Goal: Information Seeking & Learning: Learn about a topic

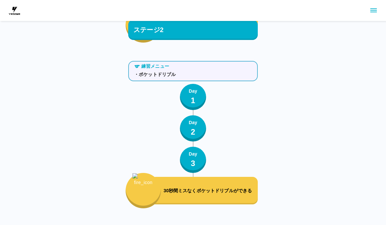
scroll to position [2321, 0]
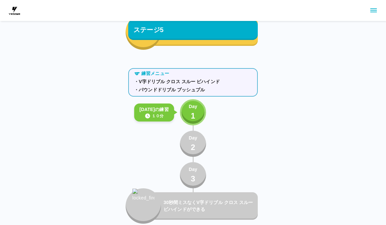
click at [182, 105] on button "Day 1" at bounding box center [193, 112] width 26 height 26
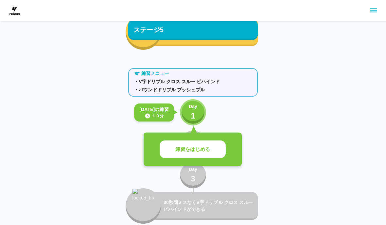
click at [211, 153] on button "練習をはじめる" at bounding box center [193, 149] width 66 height 18
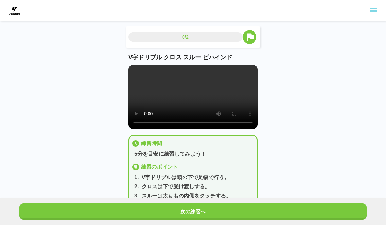
click at [195, 98] on video at bounding box center [193, 96] width 130 height 65
click at [296, 96] on div "0/2 V字ドリブル クロス スルー ビハインド 練習時間 5分を目安に練習してみよう！ 練習のポイント 1 . V字ドリブルは頭の下で足幅で行う。 2 . …" at bounding box center [193, 112] width 386 height 224
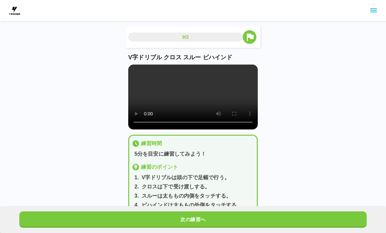
click at [132, 71] on video at bounding box center [193, 96] width 130 height 65
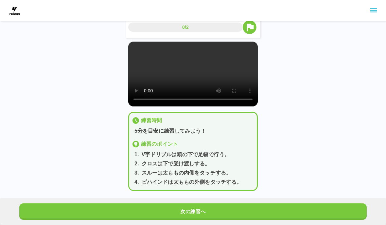
scroll to position [27, 0]
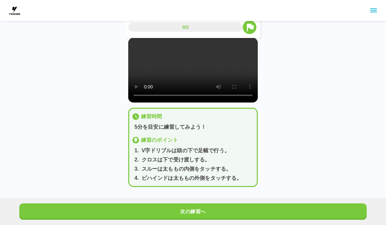
click at [290, 211] on button "次の練習へ" at bounding box center [192, 211] width 347 height 16
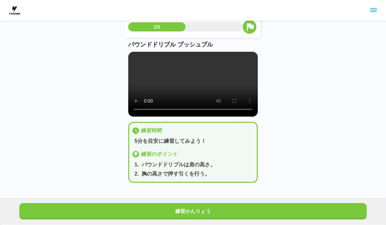
scroll to position [13, 0]
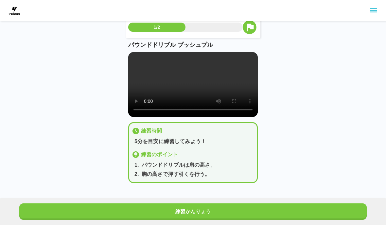
click at [194, 88] on video at bounding box center [193, 84] width 130 height 65
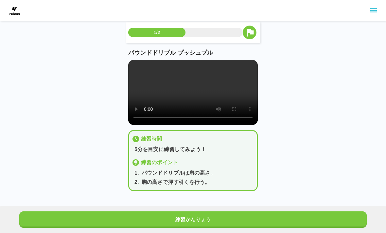
click at [136, 65] on video at bounding box center [193, 92] width 130 height 65
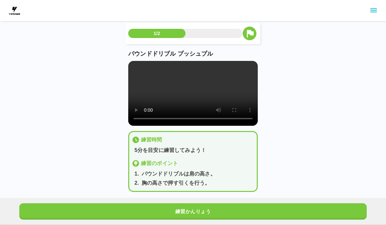
scroll to position [21, 0]
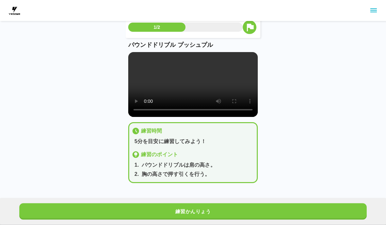
click at [295, 211] on button "練習かんりょう" at bounding box center [192, 211] width 347 height 16
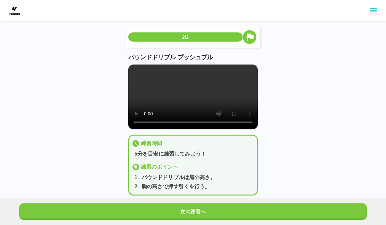
click at [295, 224] on html "2/2 パウンドドリブル プッシュプル 練習時間 5分を目安に練習してみよう！ 練習のポイント 1 . パウンドドリブルは肩の高さ。 2 . 胸の高さで押す引…" at bounding box center [193, 118] width 386 height 237
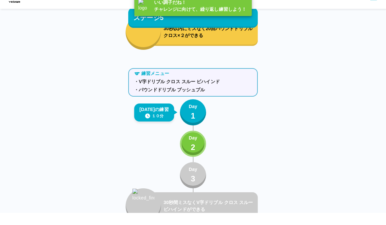
scroll to position [2321, 0]
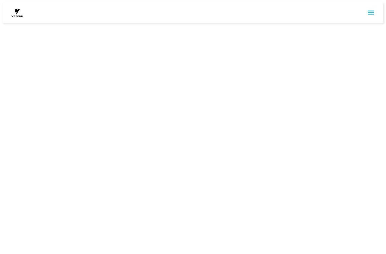
click at [375, 9] on icon "sidemenu" at bounding box center [371, 13] width 8 height 8
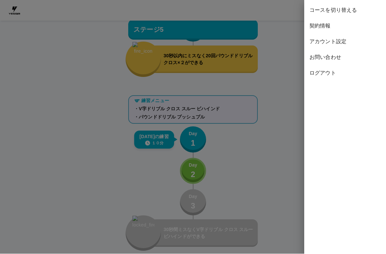
scroll to position [2306, 0]
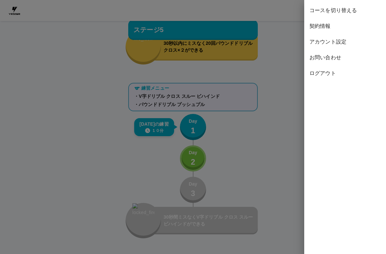
click at [288, 208] on div at bounding box center [193, 127] width 386 height 254
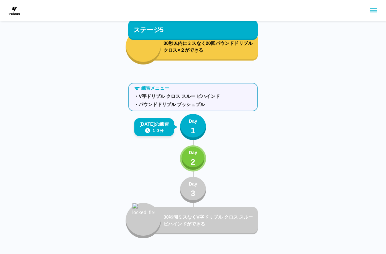
click at [196, 126] on div "Day 1" at bounding box center [193, 127] width 9 height 19
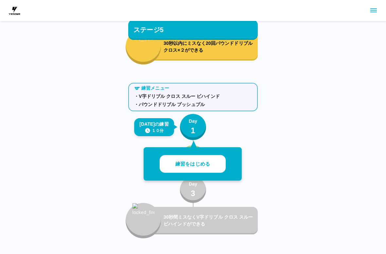
click at [264, 155] on main "ステージ1 練習メニュー ・パウンドドリブル（膝、腰、肩） ・V字ドリブル（膝） Day 1 Day 2 Day 3 30秒間ミスなくパウンドドリブル（膝…" at bounding box center [192, 108] width 145 height 4772
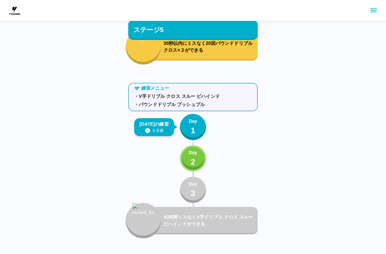
click at [197, 159] on div "Day 2" at bounding box center [193, 158] width 9 height 19
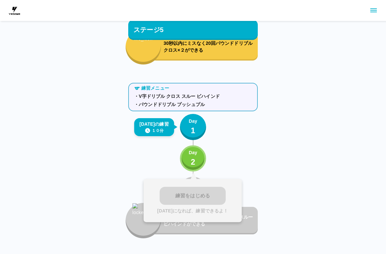
click at [287, 154] on div "ステージ1 練習メニュー ・パウンドドリブル（膝、腰、肩） ・V字ドリブル（膝） Day 1 Day 2 Day 3 30秒間ミスなくパウンドドリブル（膝…" at bounding box center [193, 94] width 386 height 4801
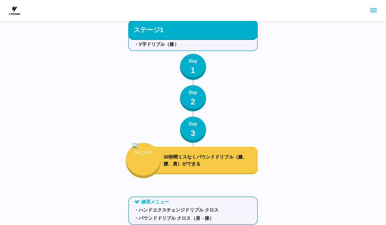
scroll to position [0, 0]
